Goal: Information Seeking & Learning: Learn about a topic

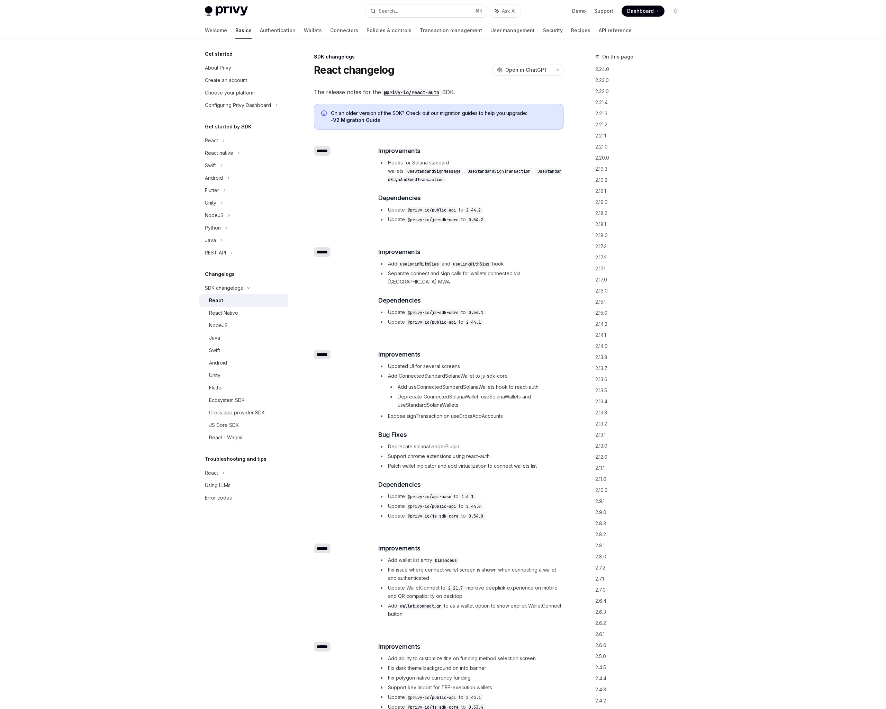
click at [260, 30] on link "Authentication" at bounding box center [278, 30] width 36 height 17
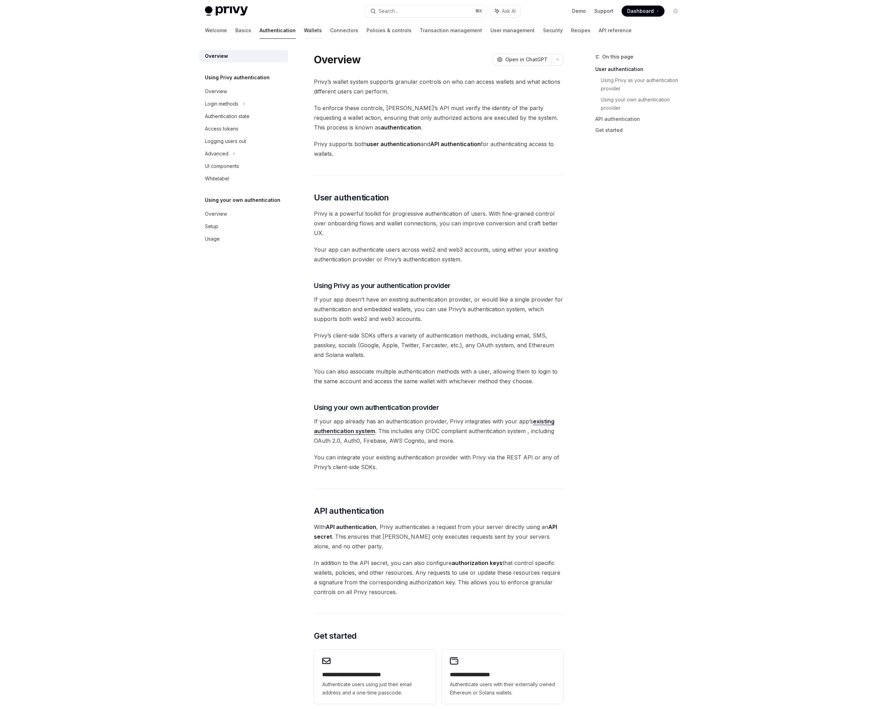
click at [304, 29] on link "Wallets" at bounding box center [313, 30] width 18 height 17
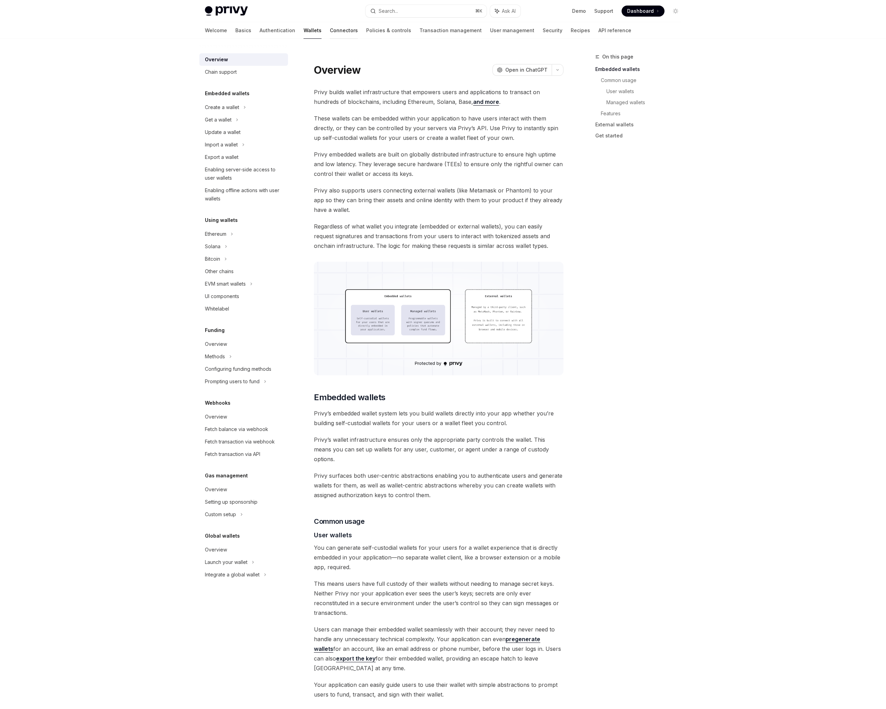
click at [330, 28] on link "Connectors" at bounding box center [344, 30] width 28 height 17
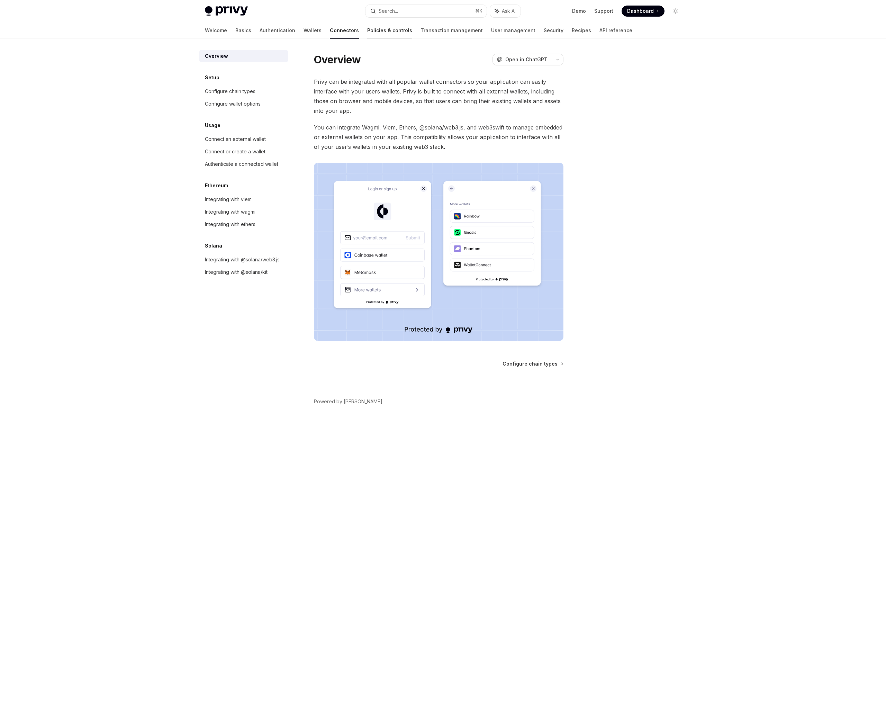
click at [367, 30] on link "Policies & controls" at bounding box center [389, 30] width 45 height 17
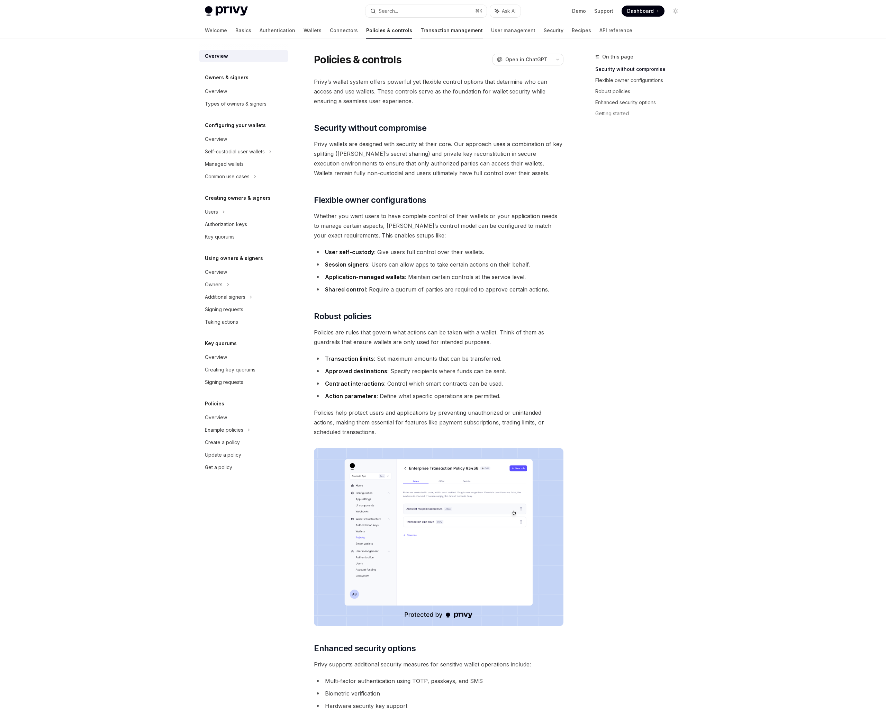
click at [420, 33] on link "Transaction management" at bounding box center [451, 30] width 62 height 17
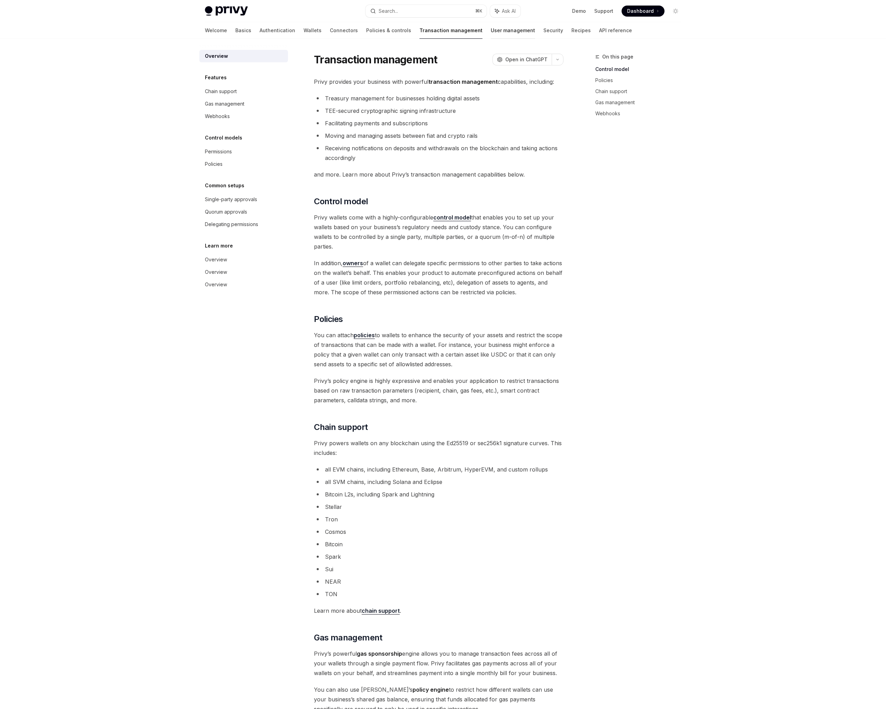
click at [491, 31] on link "User management" at bounding box center [513, 30] width 44 height 17
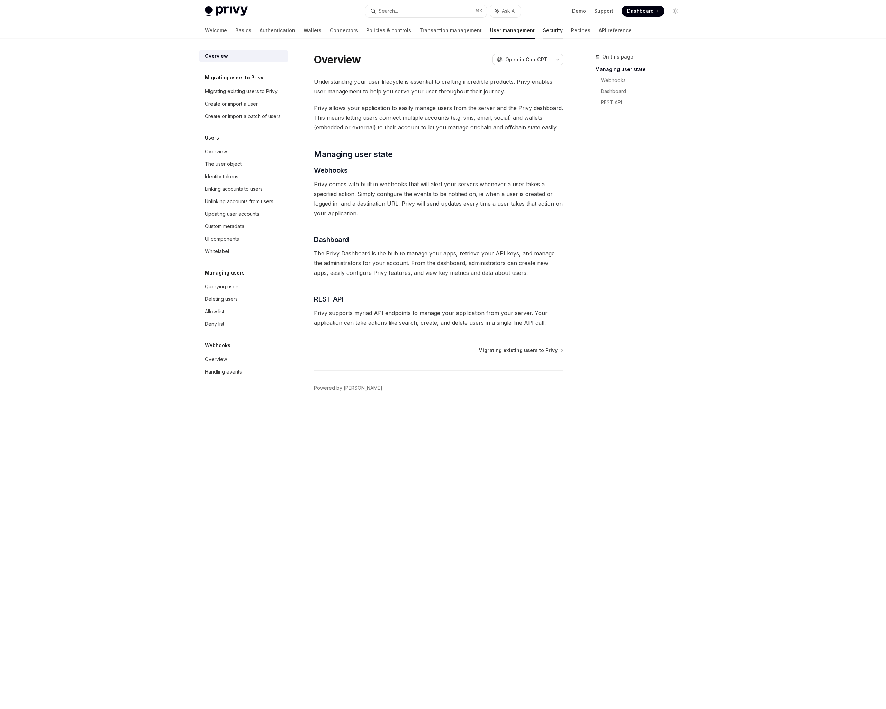
click at [543, 32] on link "Security" at bounding box center [553, 30] width 20 height 17
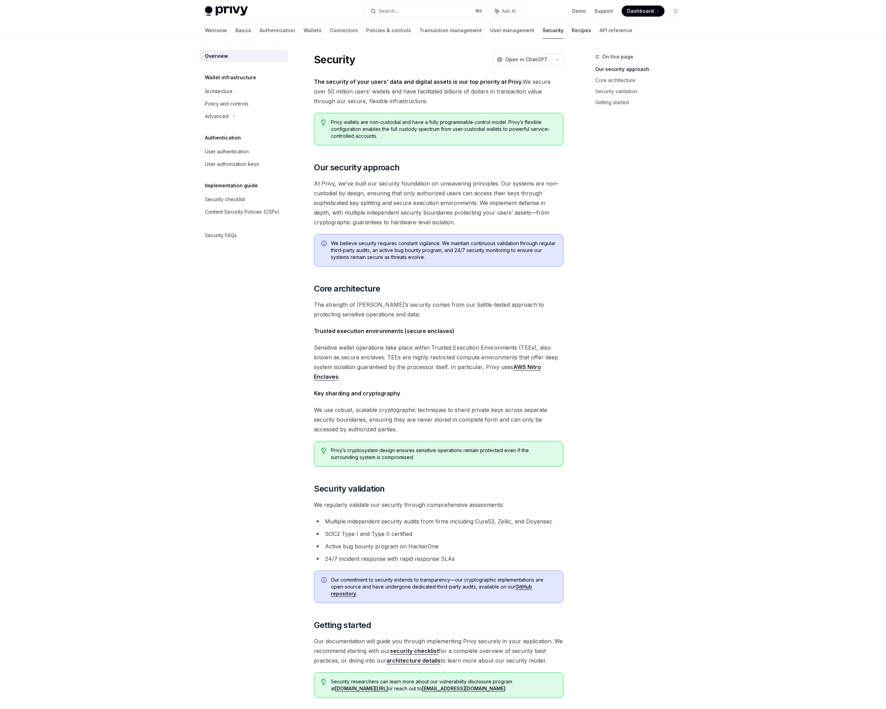
click at [572, 30] on link "Recipes" at bounding box center [581, 30] width 19 height 17
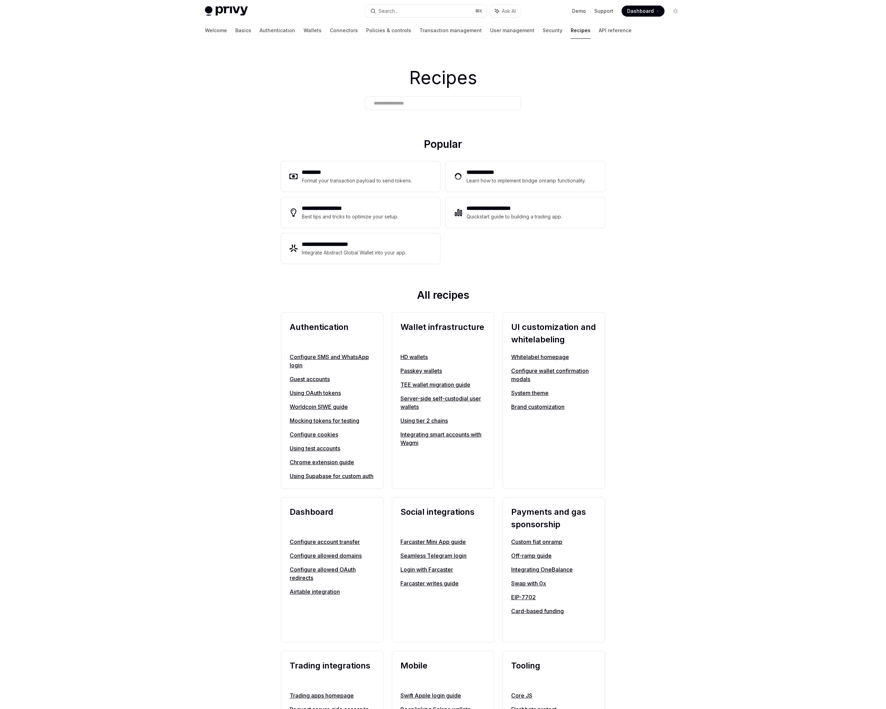
click at [155, 258] on div "**********" at bounding box center [443, 582] width 886 height 1087
click at [599, 34] on link "API reference" at bounding box center [615, 30] width 33 height 17
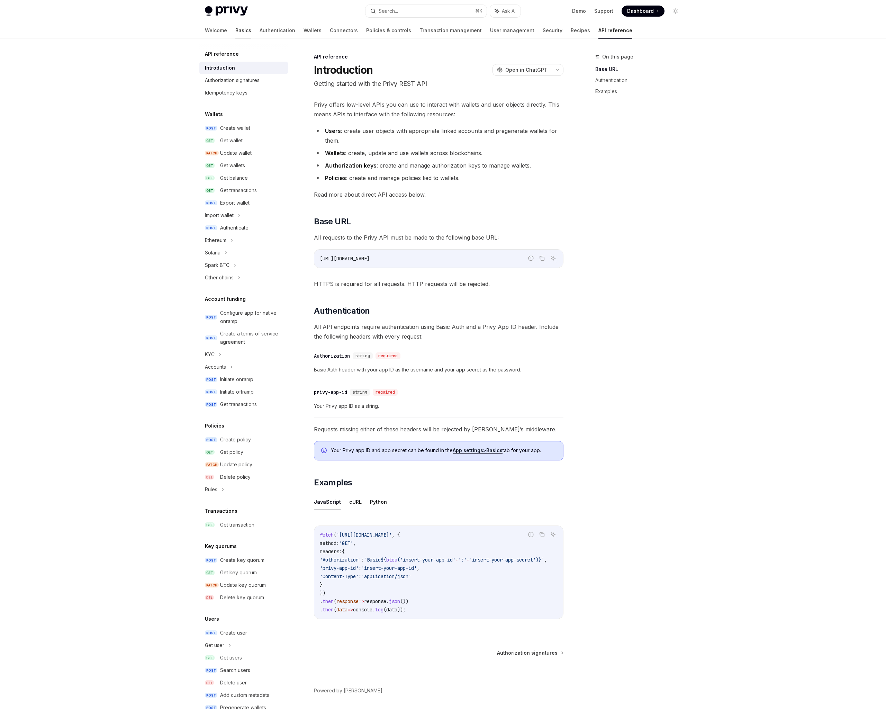
click at [235, 29] on link "Basics" at bounding box center [243, 30] width 16 height 17
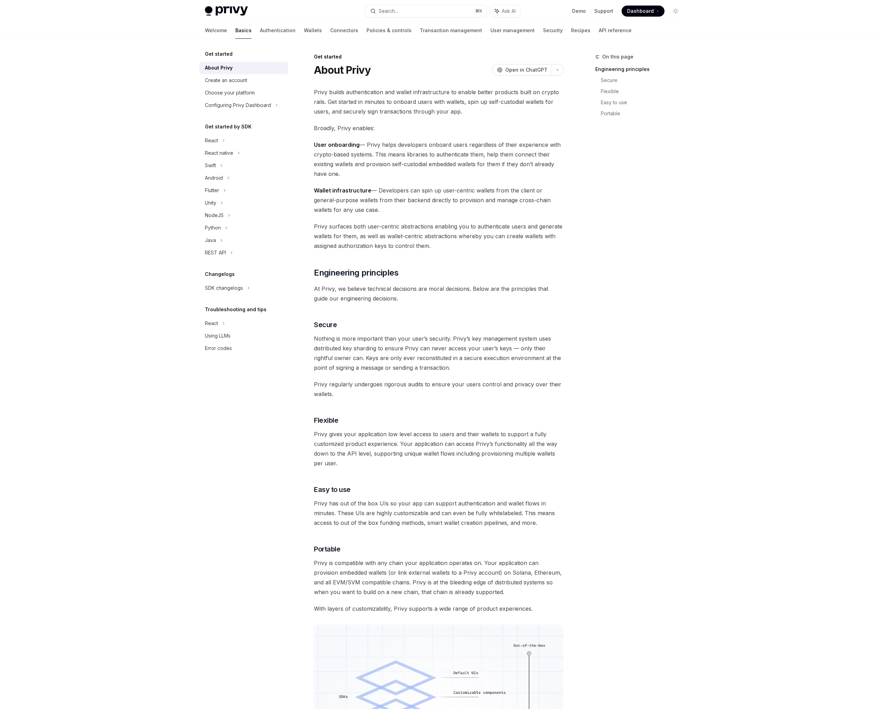
click at [122, 129] on div "Privy Docs home page Search... ⌘ K Ask AI Demo Support Dashboard Dashboard Sear…" at bounding box center [443, 452] width 886 height 905
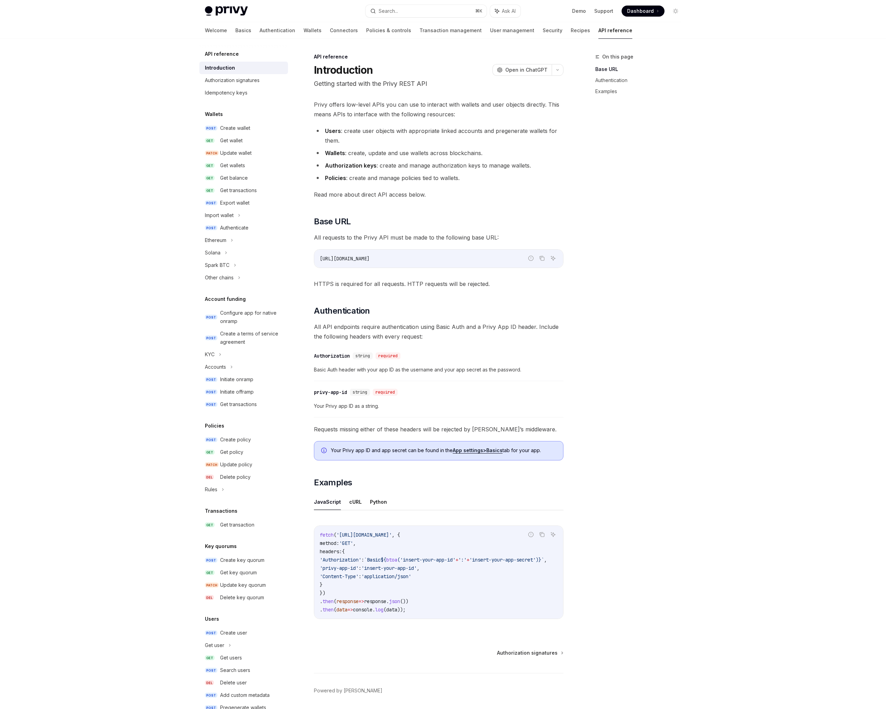
scroll to position [27, 0]
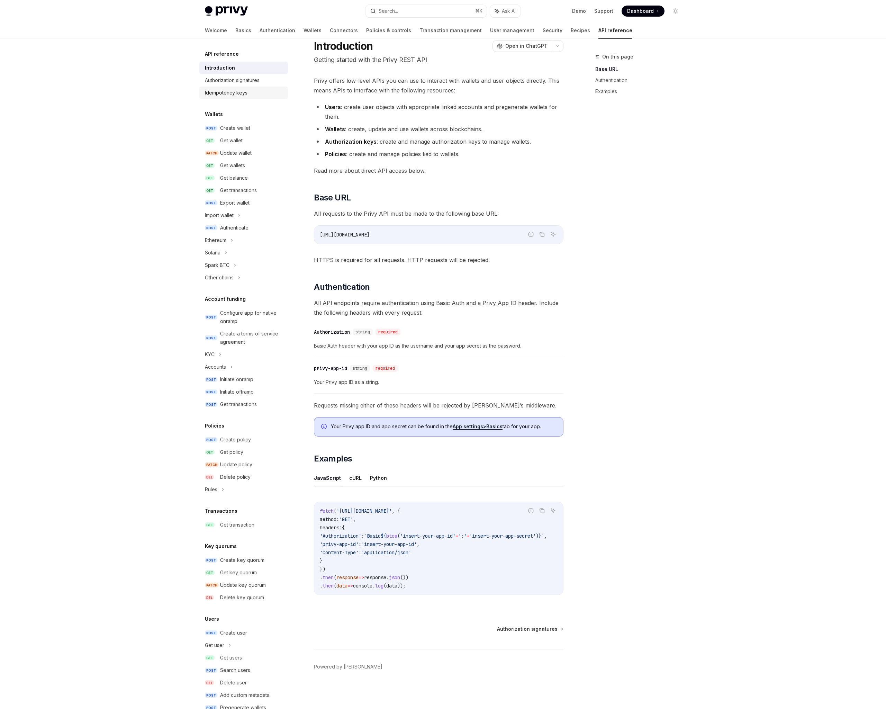
click at [231, 98] on link "Idempotency keys" at bounding box center [243, 93] width 89 height 12
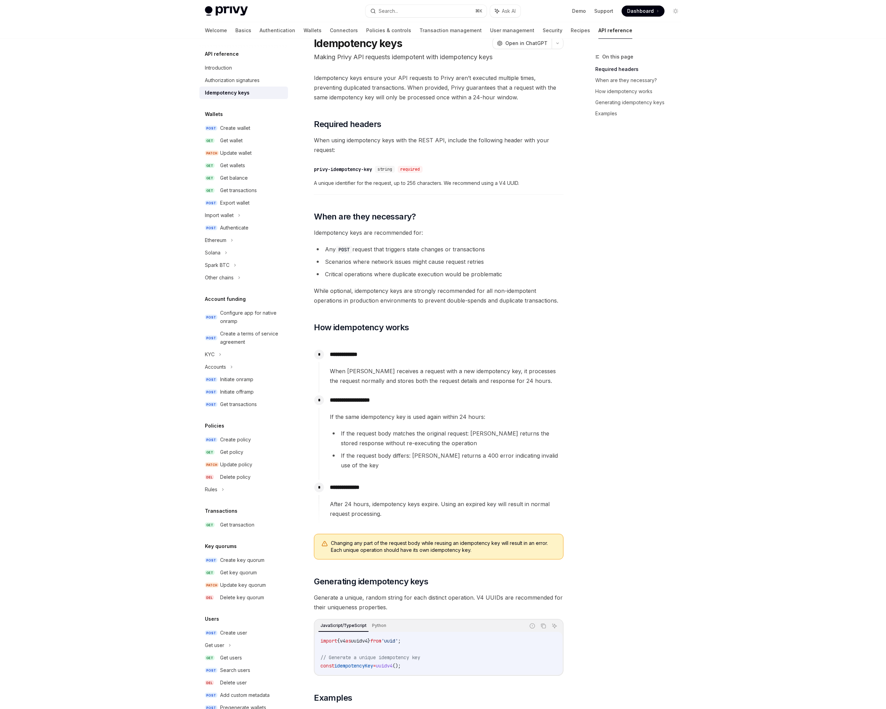
click at [133, 129] on div "Privy Docs home page Search... ⌘ K Ask AI Demo Support Dashboard Dashboard Sear…" at bounding box center [443, 493] width 886 height 1041
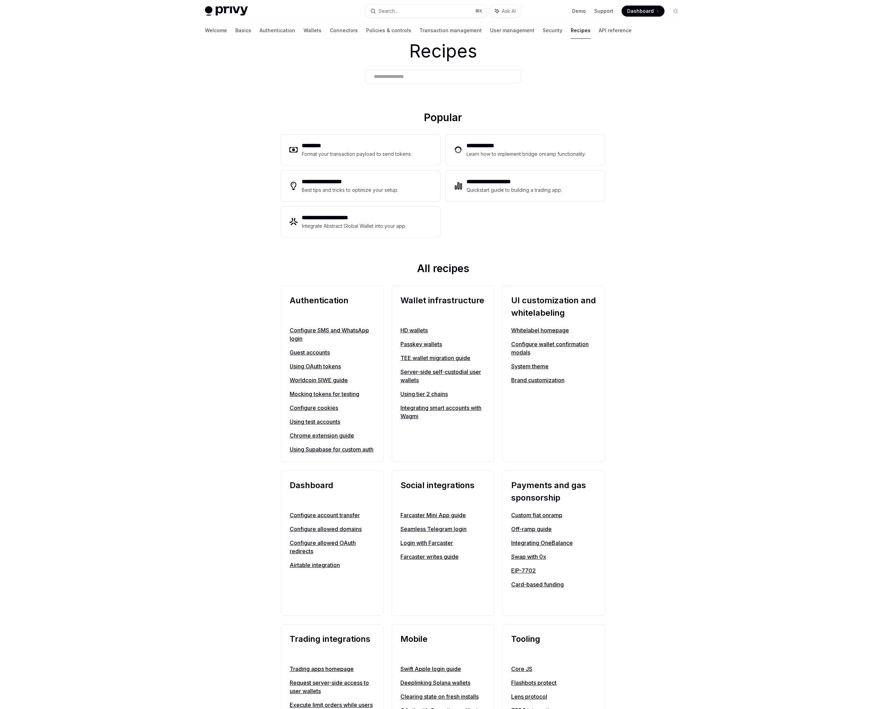
scroll to position [33, 0]
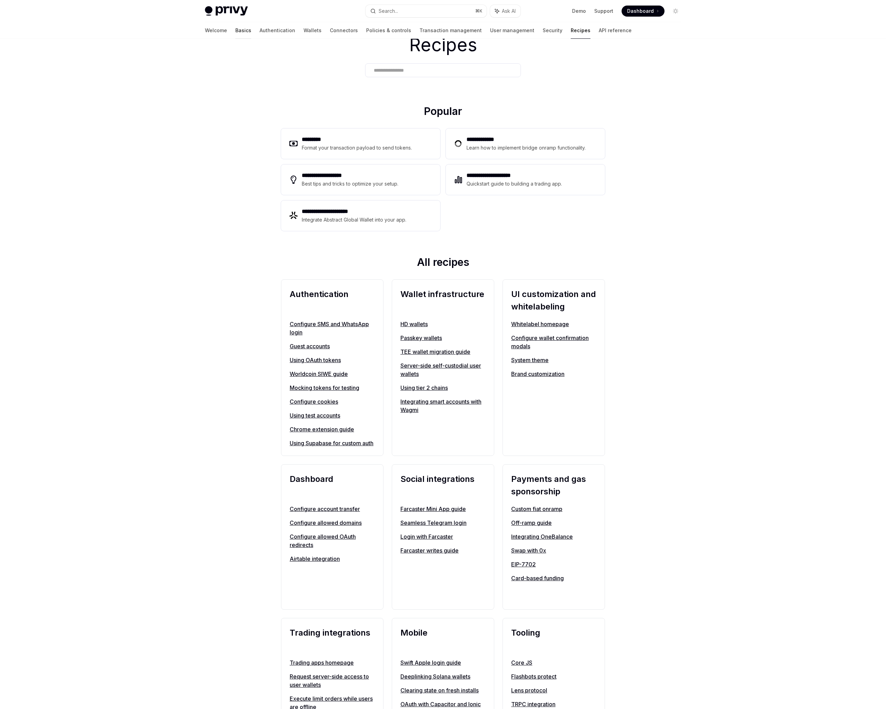
click at [235, 35] on link "Basics" at bounding box center [243, 30] width 16 height 17
type textarea "*"
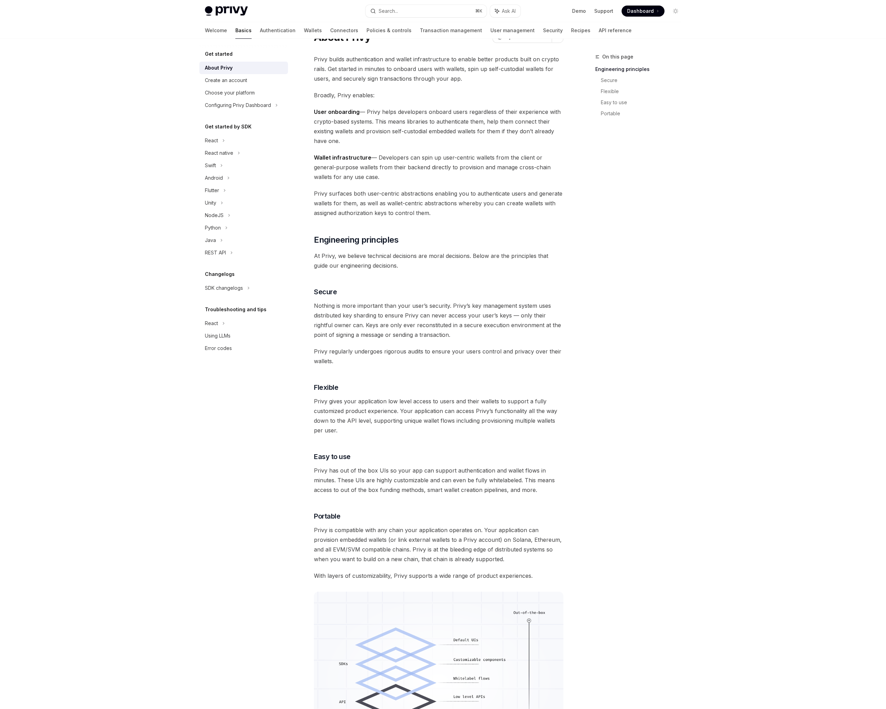
click at [36, 145] on div "Privy Docs home page Search... ⌘ K Ask AI Demo Support Dashboard Dashboard Sear…" at bounding box center [443, 419] width 886 height 905
click at [37, 145] on div "Privy Docs home page Search... ⌘ K Ask AI Demo Support Dashboard Dashboard Sear…" at bounding box center [443, 419] width 886 height 905
click at [94, 283] on div "Privy Docs home page Search... ⌘ K Ask AI Demo Support Dashboard Dashboard Sear…" at bounding box center [443, 419] width 886 height 905
